Goal: Check status: Check status

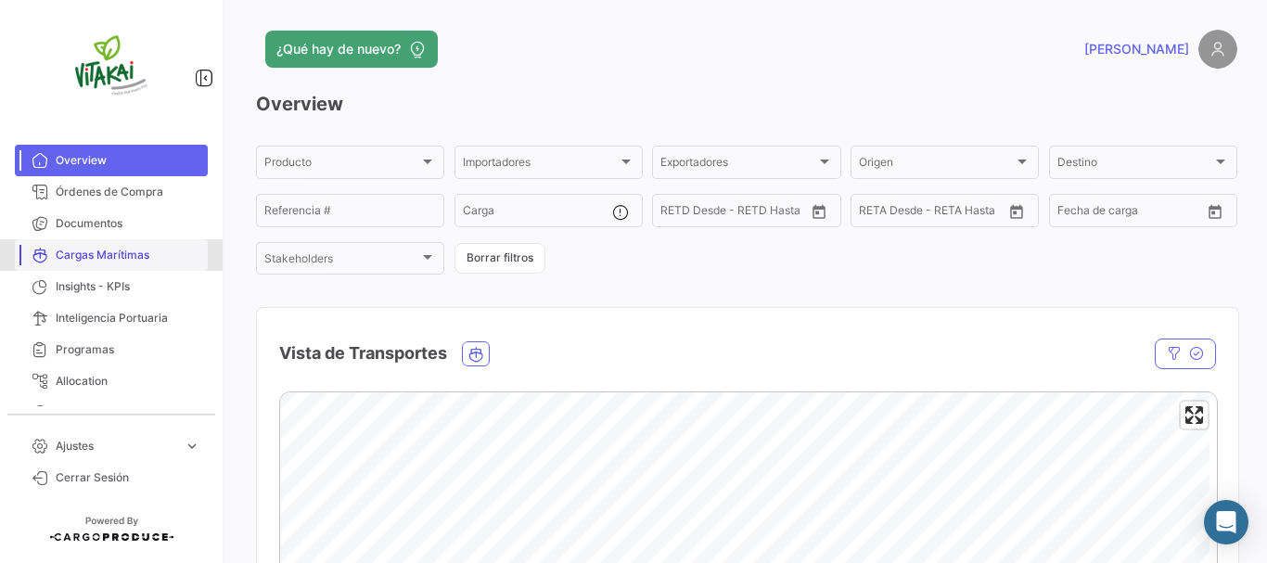
click at [111, 261] on span "Cargas Marítimas" at bounding box center [128, 255] width 145 height 17
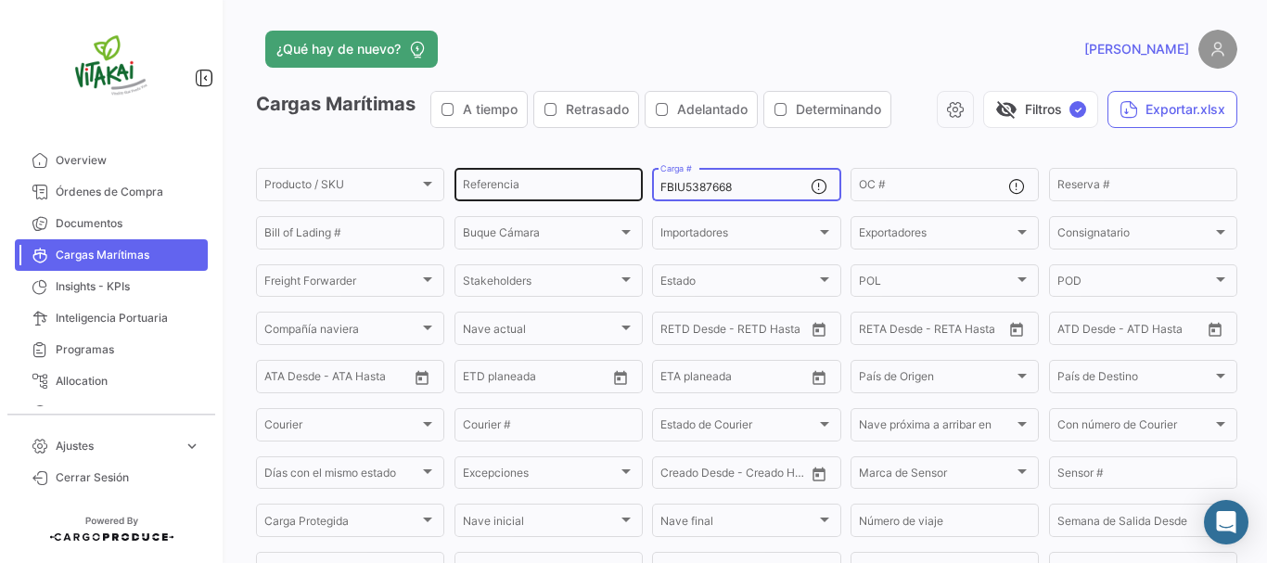
drag, startPoint x: 743, startPoint y: 188, endPoint x: 595, endPoint y: 198, distance: 147.8
click at [0, 0] on div "Producto / SKU Producto / SKU Referencia FBIU5387668 Carga # OC # Reserva # Bil…" at bounding box center [0, 0] width 0 height 0
paste input "UETU7075997"
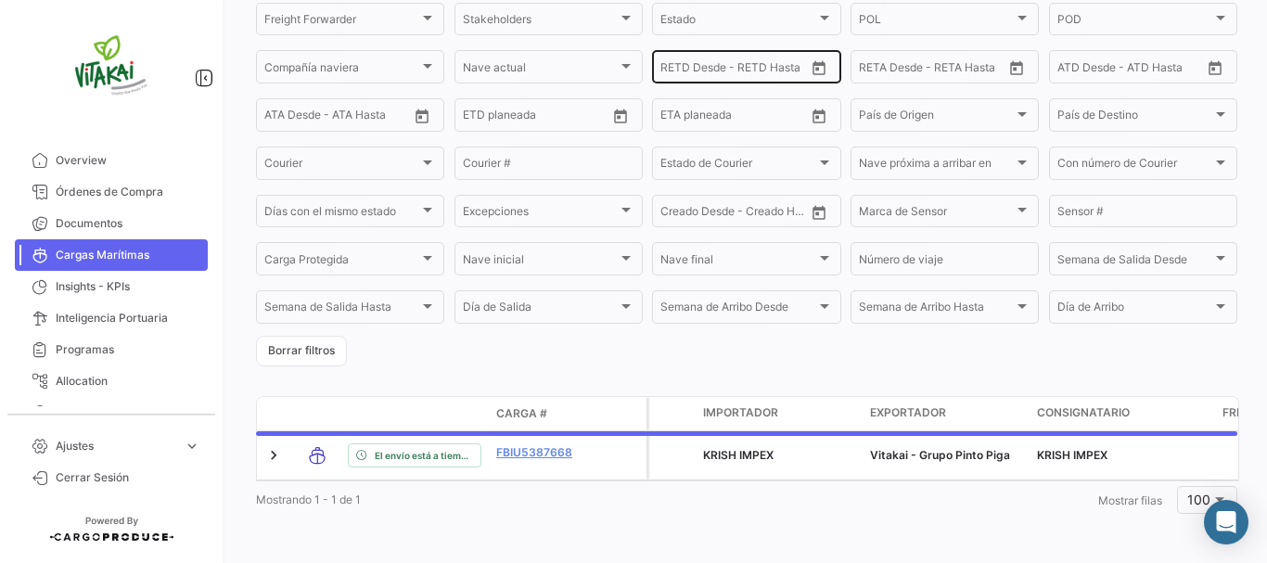
scroll to position [275, 0]
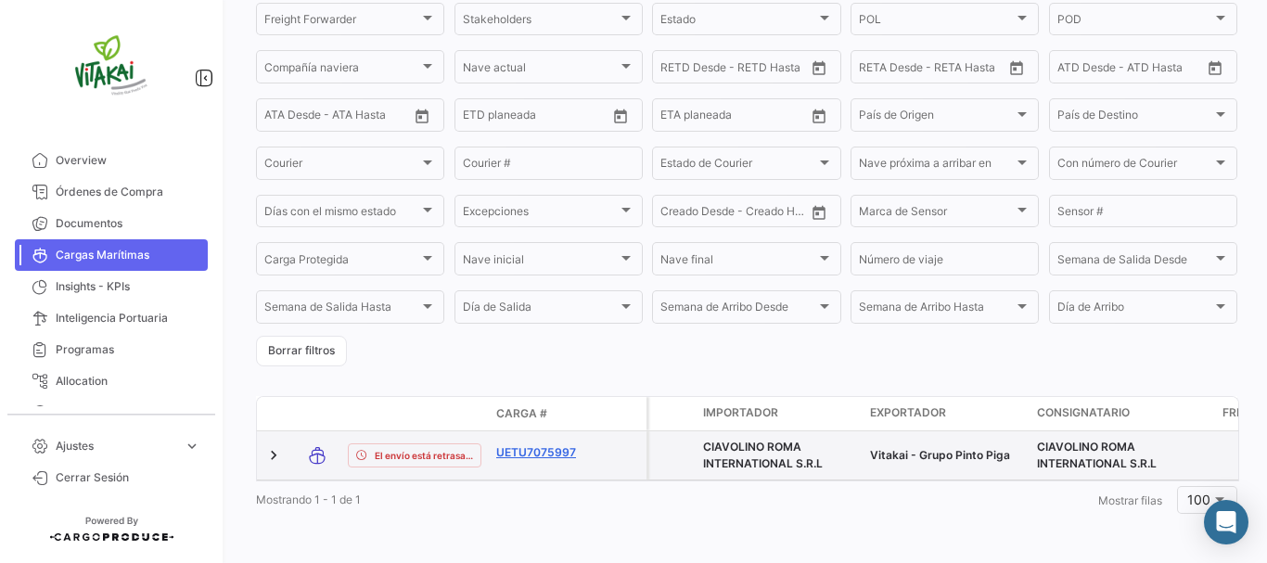
type input "UETU7075997"
click at [549, 444] on link "UETU7075997" at bounding box center [544, 452] width 96 height 17
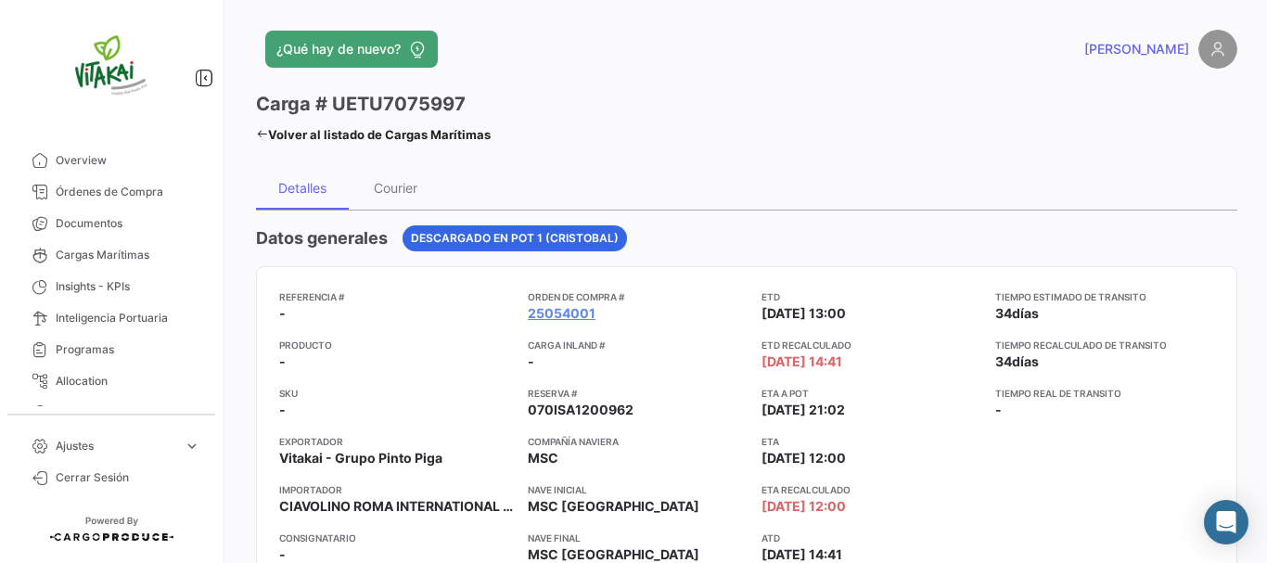
scroll to position [93, 0]
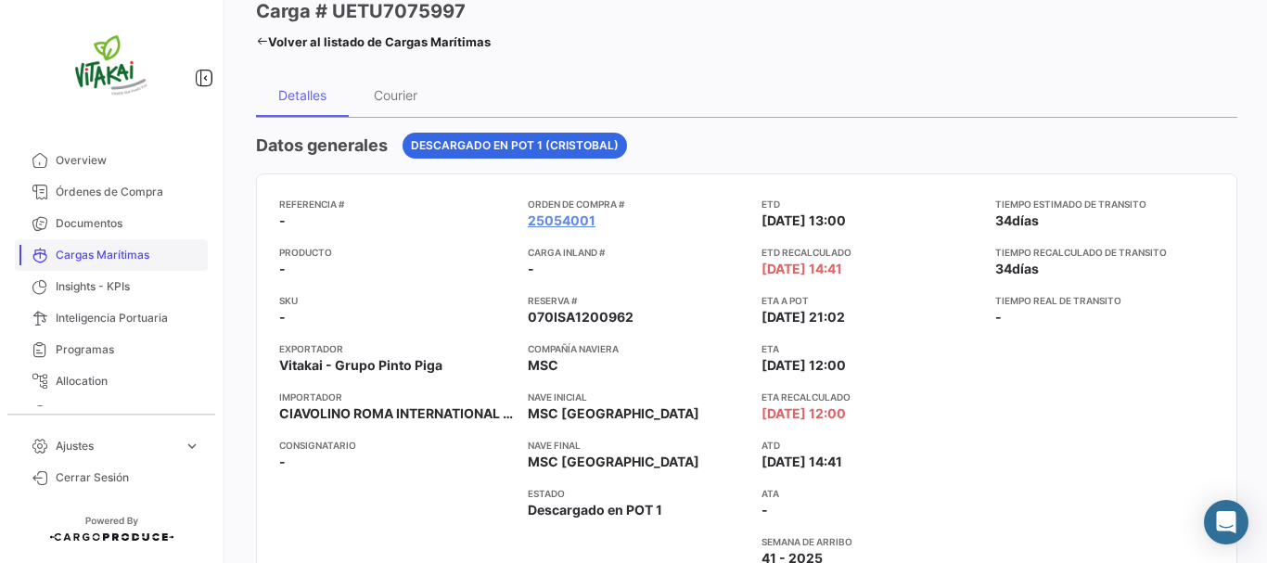
click at [132, 258] on span "Cargas Marítimas" at bounding box center [128, 255] width 145 height 17
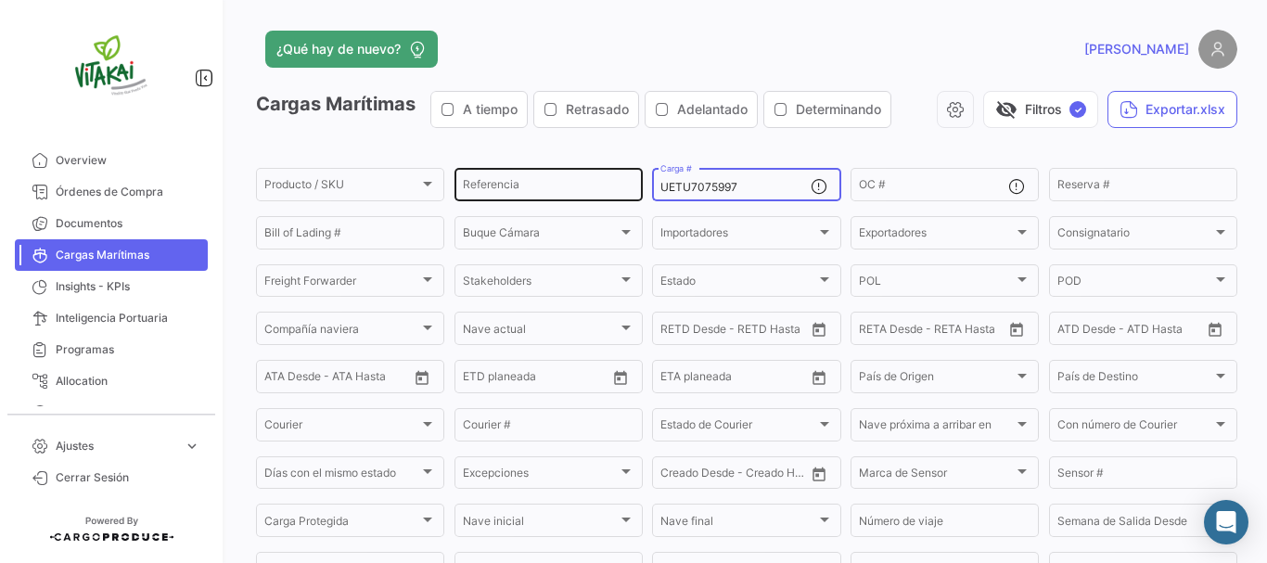
drag, startPoint x: 753, startPoint y: 191, endPoint x: 614, endPoint y: 191, distance: 139.1
click at [0, 0] on div "Producto / SKU Producto / SKU Referencia UETU7075997 Carga # OC # Reserva # Bil…" at bounding box center [0, 0] width 0 height 0
paste input "MSBU715888"
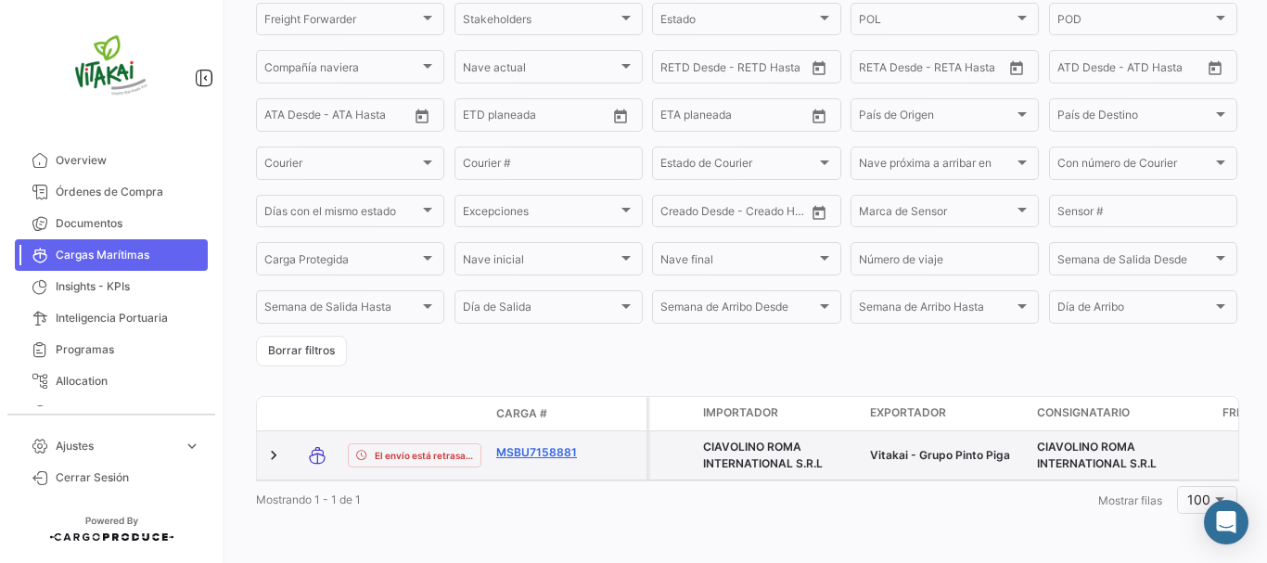
type input "MSBU715888"
click at [557, 444] on link "MSBU7158881" at bounding box center [544, 452] width 96 height 17
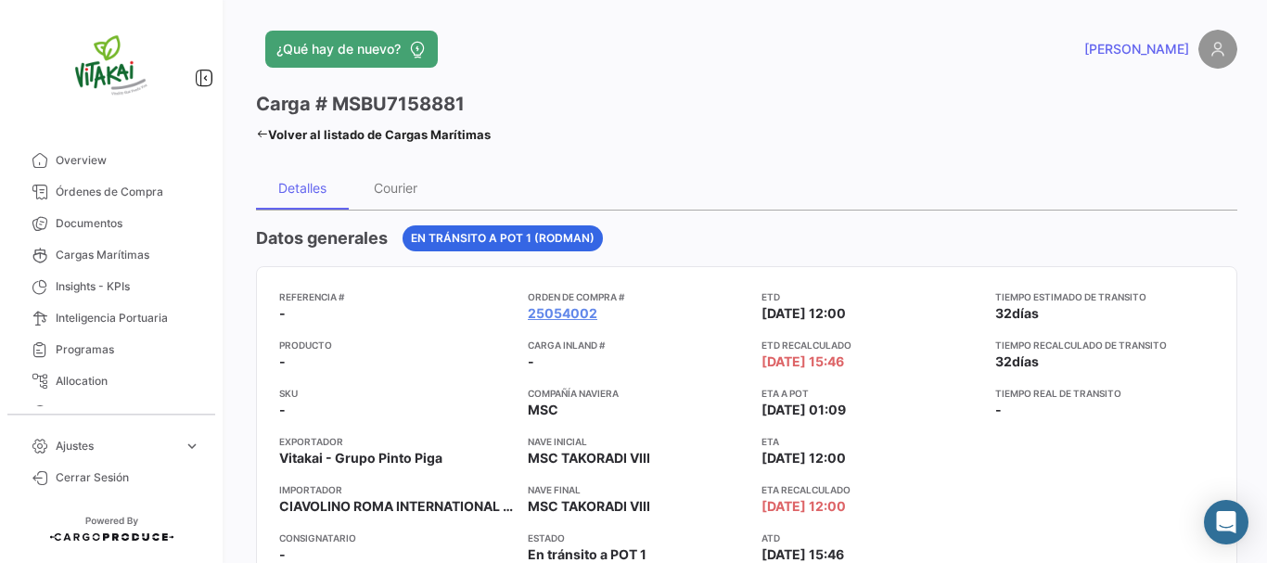
click at [436, 97] on h3 "Carga # MSBU7158881" at bounding box center [360, 104] width 209 height 26
copy h3 "MSBU7158881"
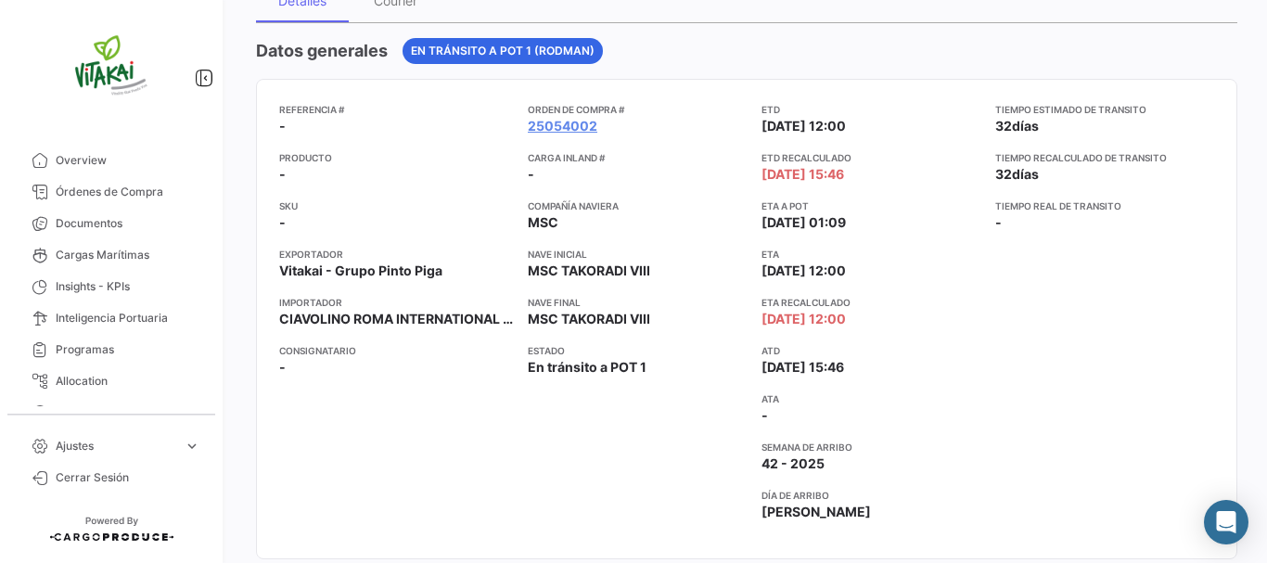
scroll to position [185, 0]
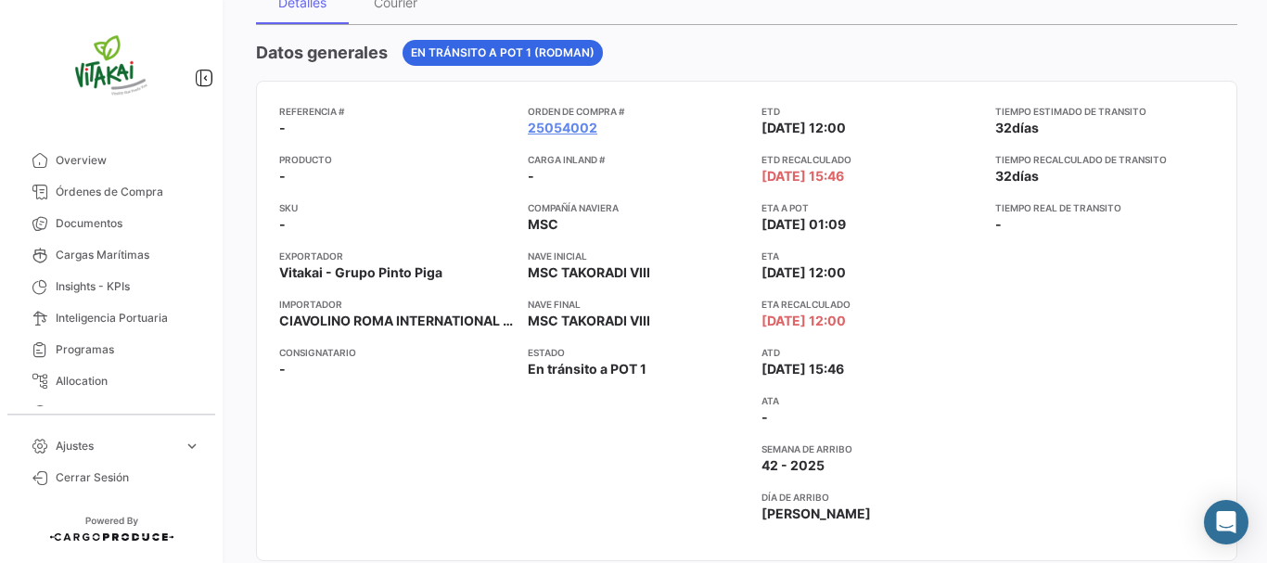
drag, startPoint x: 654, startPoint y: 273, endPoint x: 517, endPoint y: 279, distance: 137.4
click at [517, 279] on div "Referencia # - Producto - SKU - Exportador Vitakai - Grupo Pinto Piga Importado…" at bounding box center [746, 321] width 935 height 434
copy div "Importador CIAVOLINO ROMA INTERNATIONAL S.R.L Consignatario - Orden de Compra #…"
drag, startPoint x: 590, startPoint y: 472, endPoint x: 639, endPoint y: 355, distance: 126.8
click at [601, 455] on div "Orden de Compra # 25054002 Carga inland # - Compañía naviera MSC Nave inicial M…" at bounding box center [637, 321] width 219 height 434
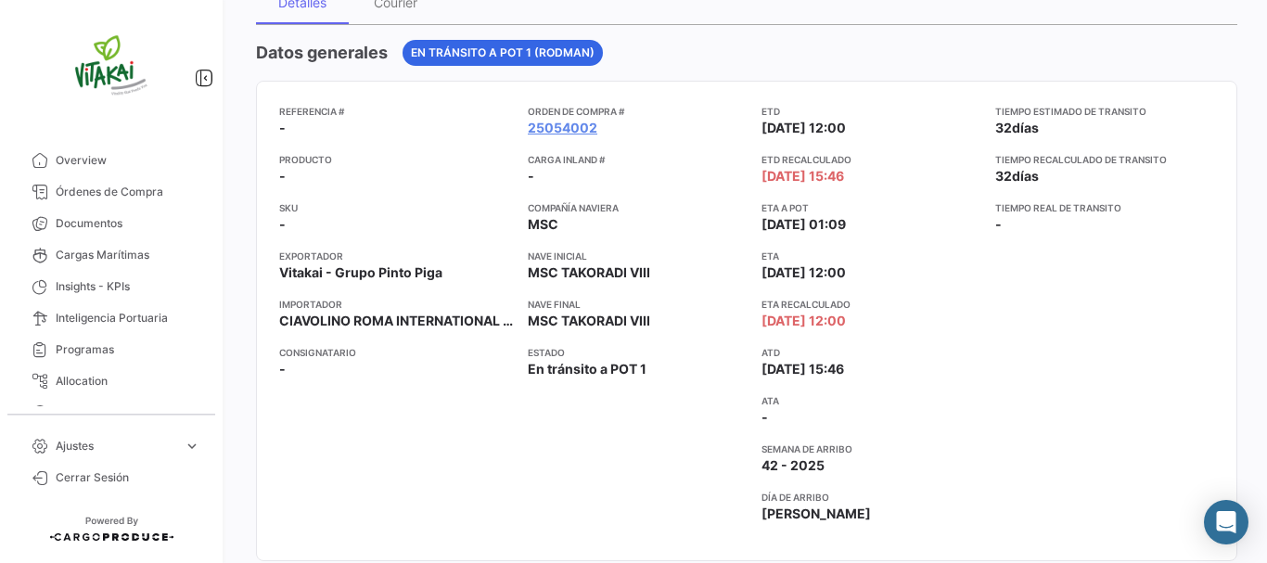
drag, startPoint x: 649, startPoint y: 321, endPoint x: 524, endPoint y: 325, distance: 125.3
click at [524, 325] on div "Referencia # - Producto - SKU - Exportador Vitakai - Grupo Pinto Piga Importado…" at bounding box center [746, 321] width 935 height 434
copy span "MSC TAKORADI VIII"
